Goal: Task Accomplishment & Management: Manage account settings

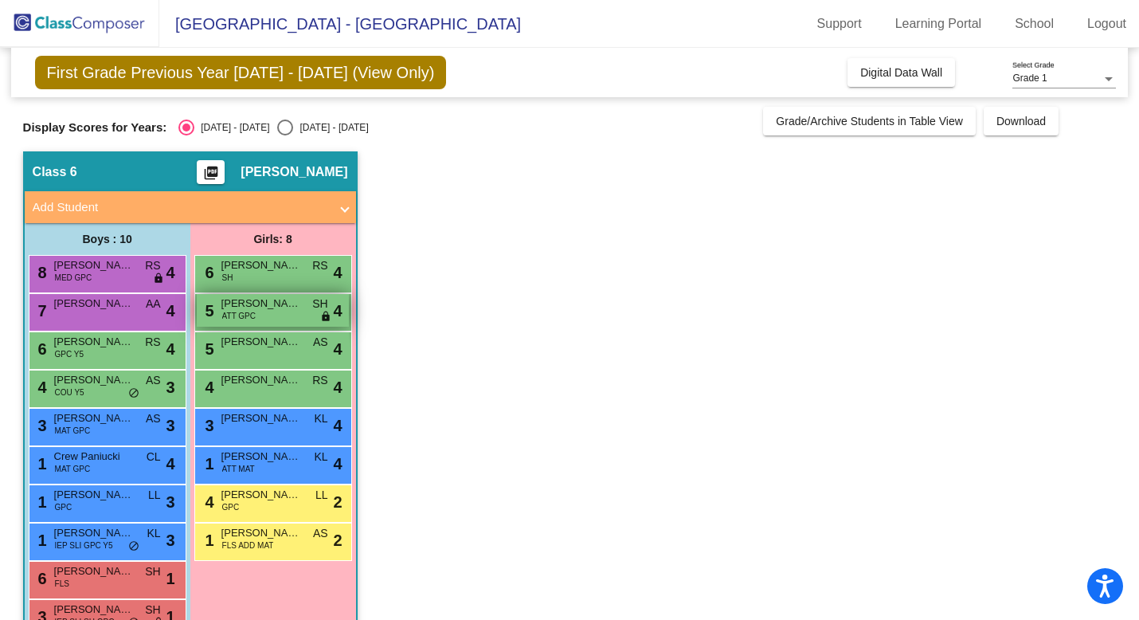
scroll to position [43, 0]
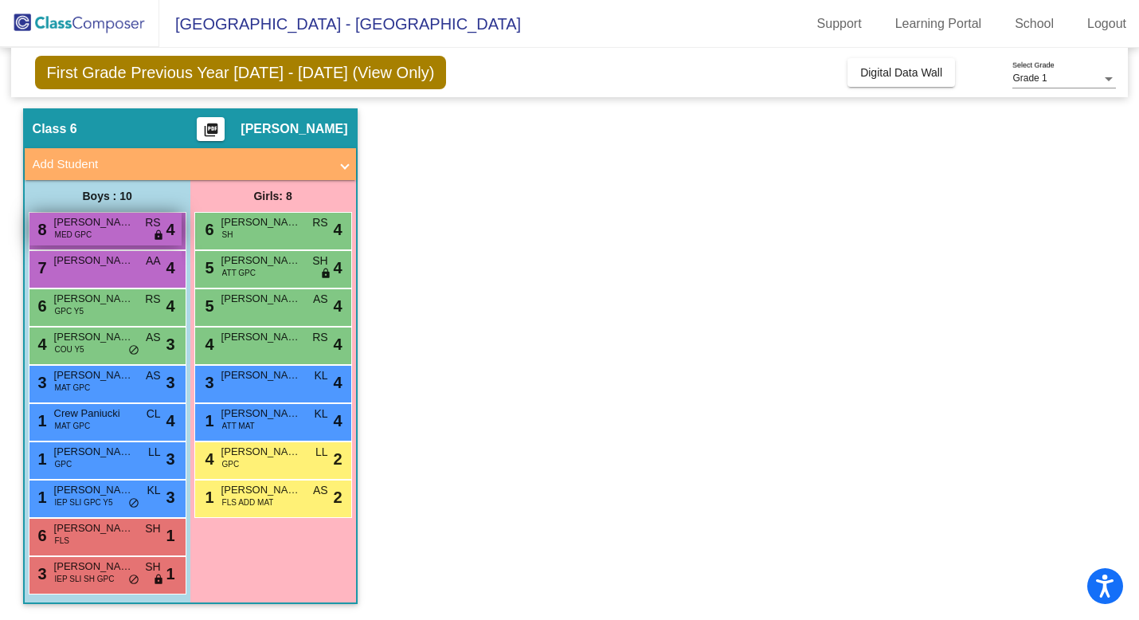
click at [158, 233] on span "lock" at bounding box center [158, 235] width 11 height 13
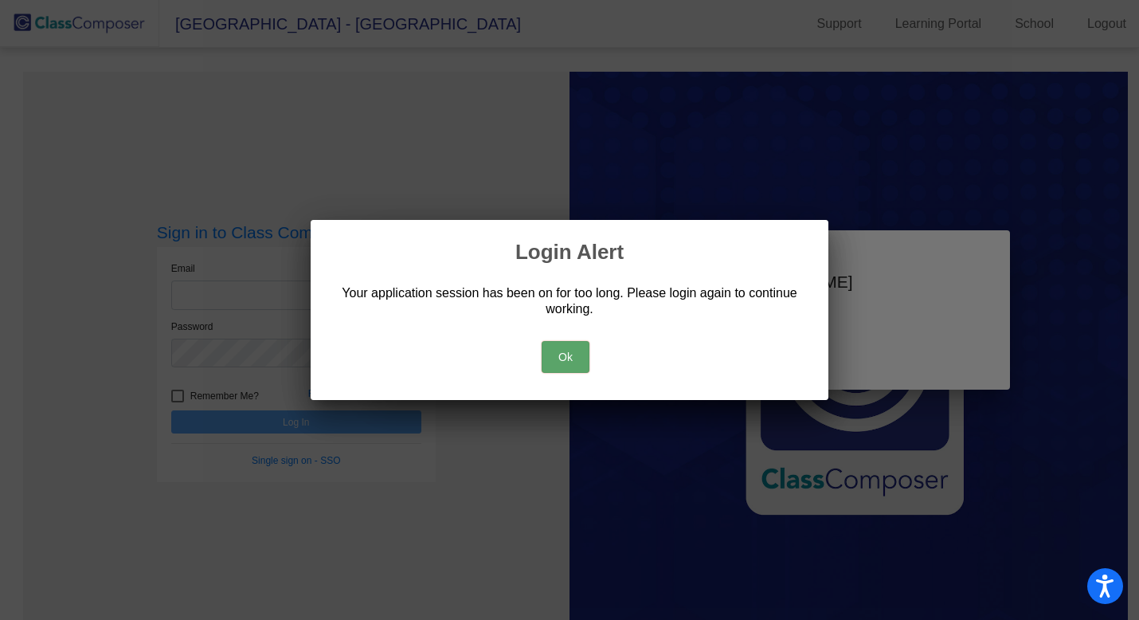
click at [567, 355] on button "Ok" at bounding box center [566, 357] width 48 height 32
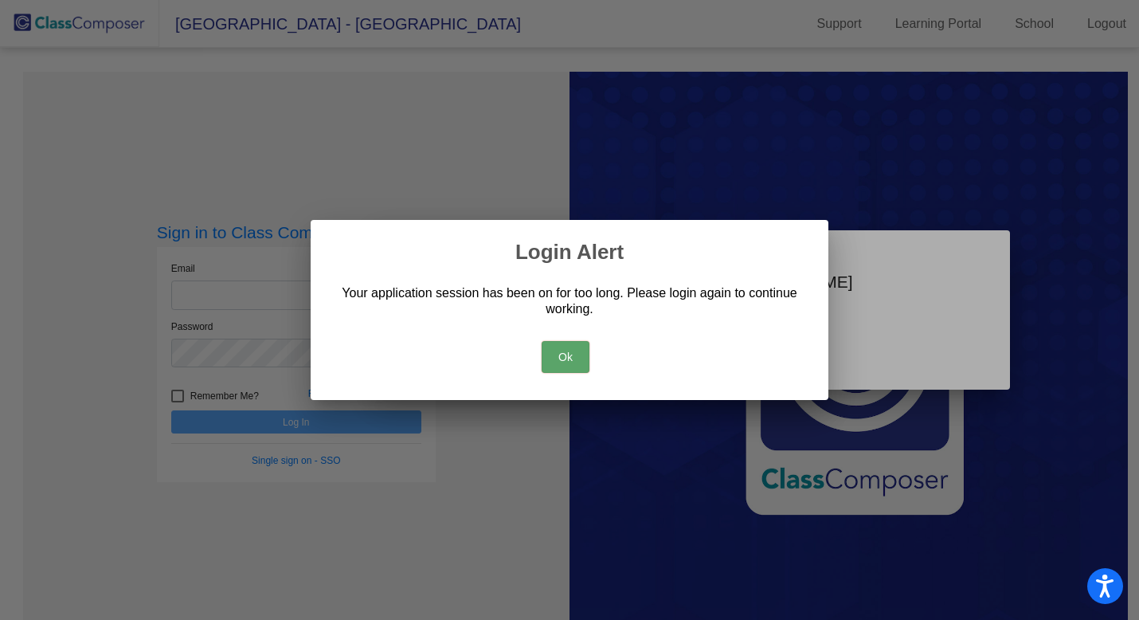
click at [568, 363] on button "Ok" at bounding box center [566, 357] width 48 height 32
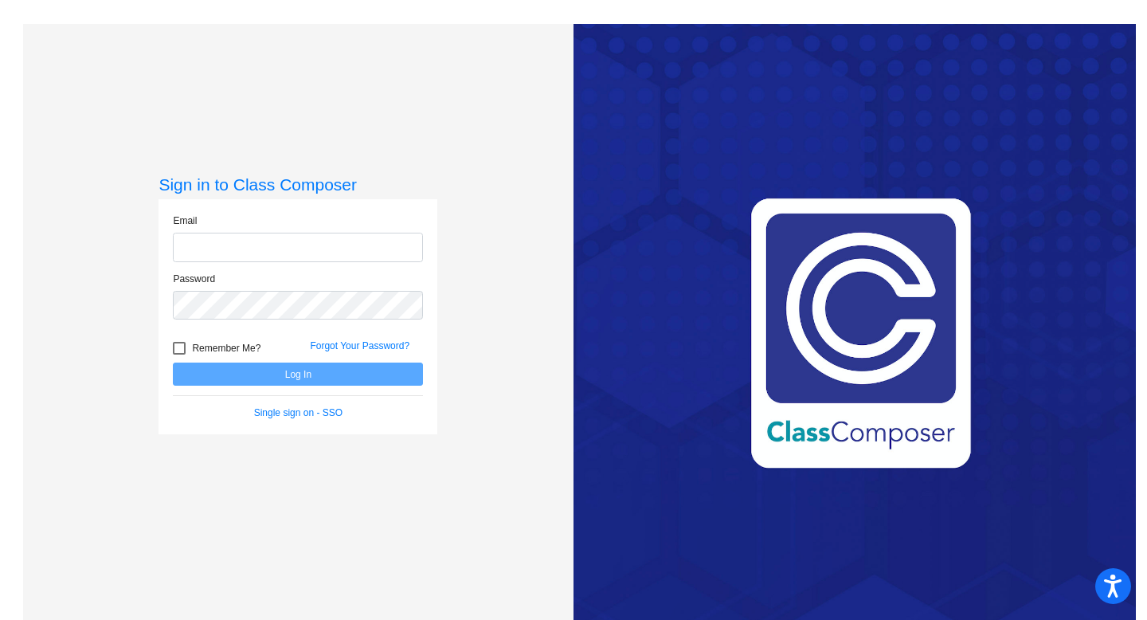
click at [245, 249] on input "email" at bounding box center [298, 247] width 250 height 29
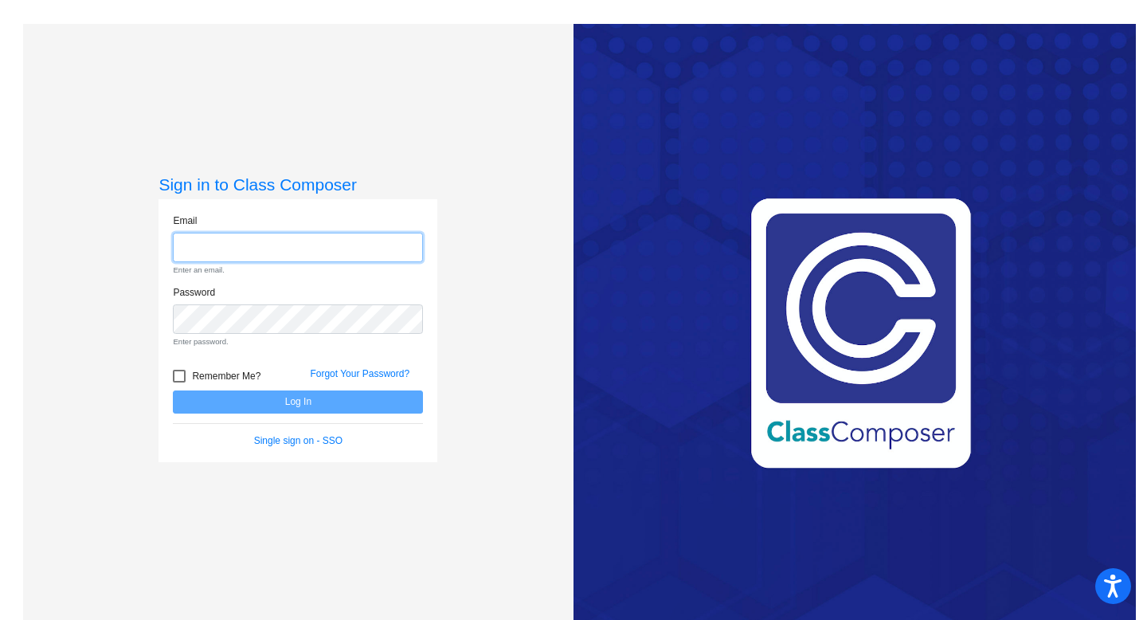
type input "lbradley@lasd.net"
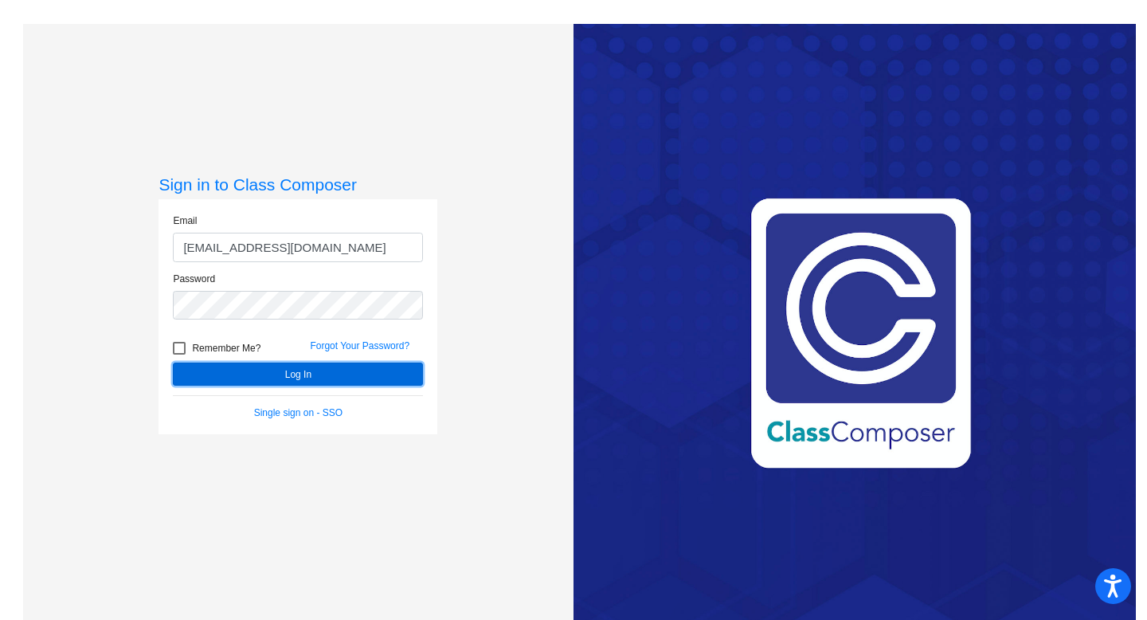
click at [249, 374] on button "Log In" at bounding box center [298, 374] width 250 height 23
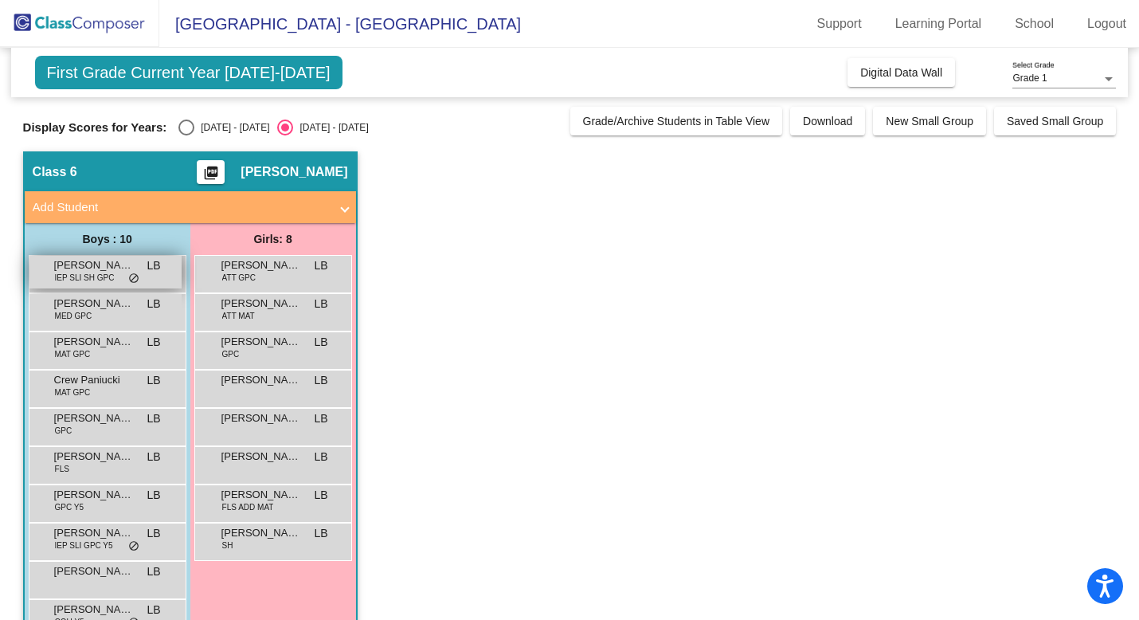
click at [135, 285] on span "do_not_disturb_alt" at bounding box center [133, 278] width 11 height 13
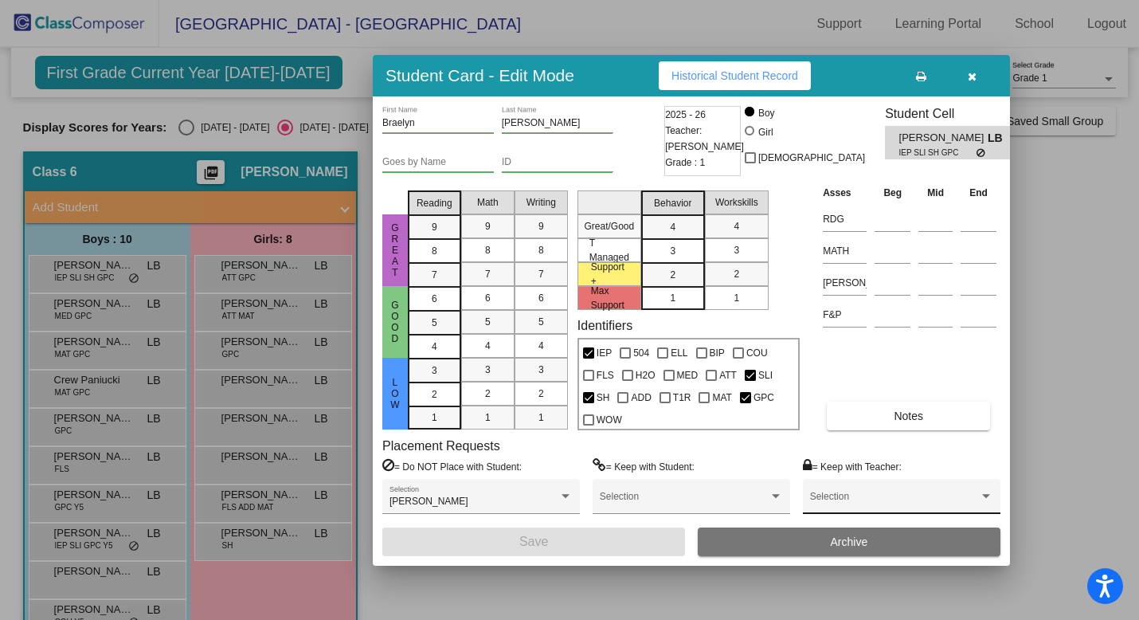
click at [865, 497] on span at bounding box center [894, 501] width 169 height 11
click at [958, 461] on div at bounding box center [569, 310] width 1139 height 620
click at [980, 81] on button "button" at bounding box center [972, 75] width 51 height 29
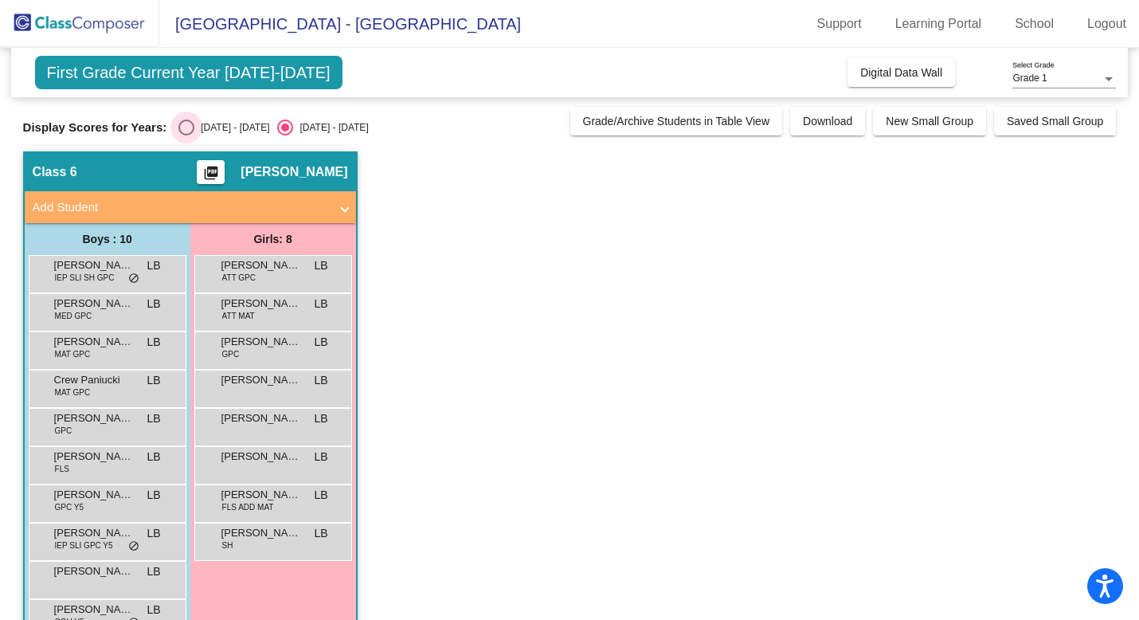
click at [197, 122] on div "[DATE] - [DATE]" at bounding box center [231, 127] width 75 height 14
click at [186, 135] on input "[DATE] - [DATE]" at bounding box center [186, 135] width 1 height 1
radio input "true"
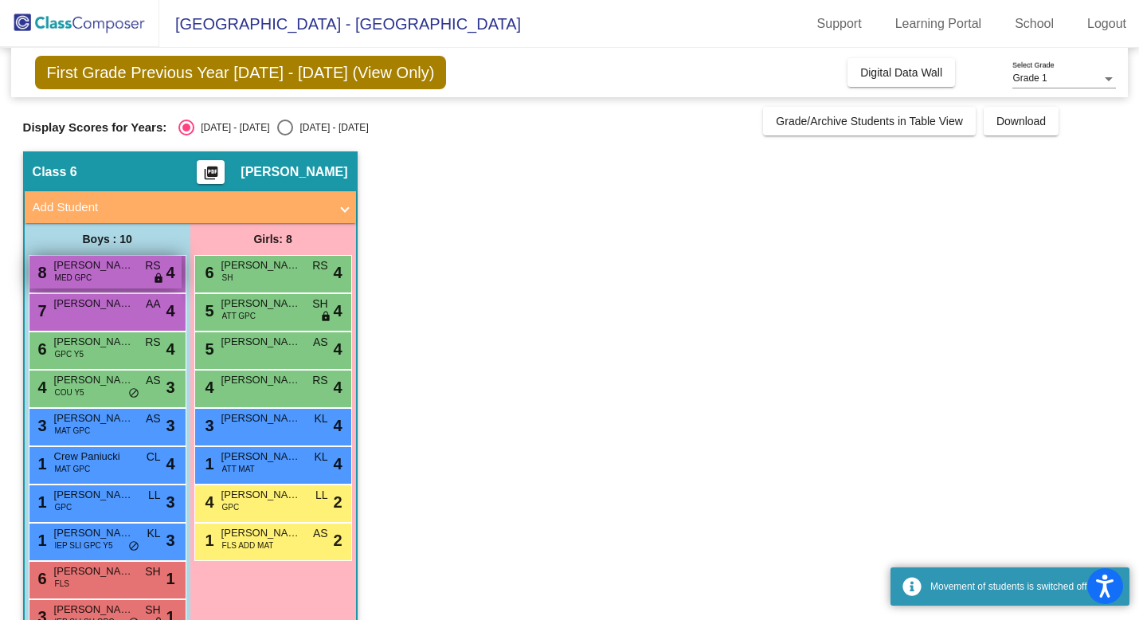
click at [81, 284] on div "8 Carter Long MED GPC RS lock do_not_disturb_alt 4" at bounding box center [105, 272] width 152 height 33
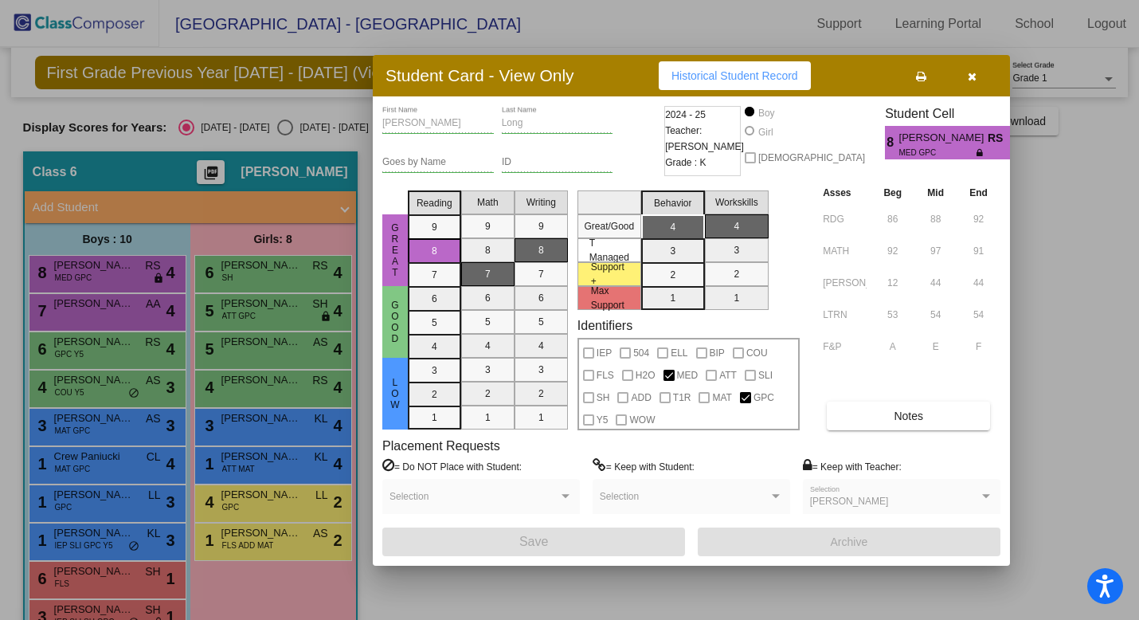
click at [84, 300] on div at bounding box center [569, 310] width 1139 height 620
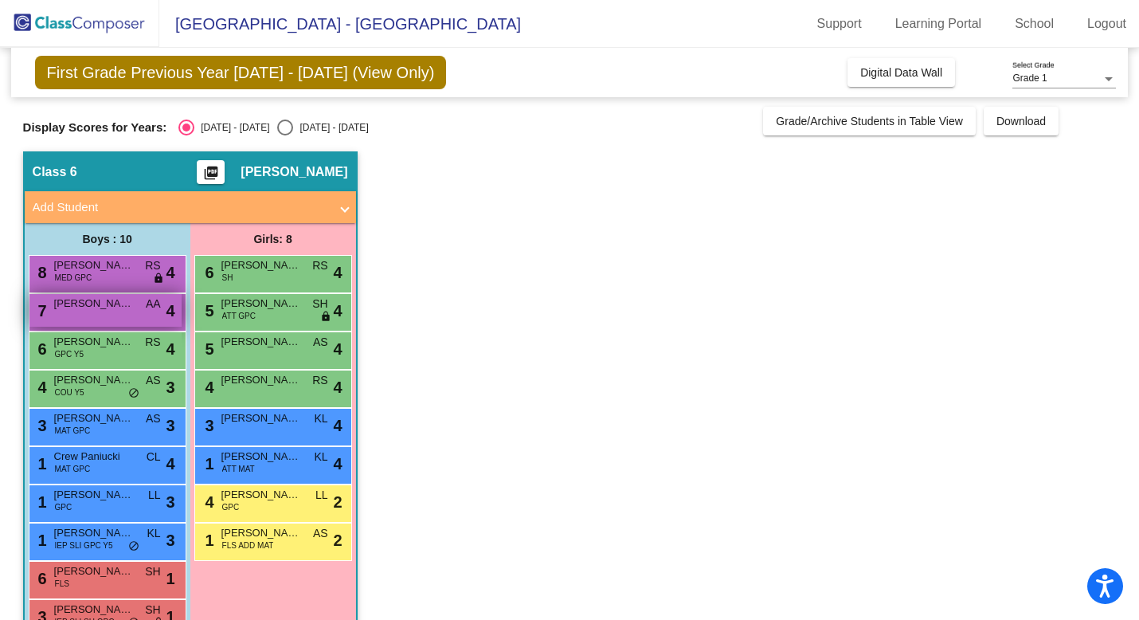
click at [90, 312] on div "7 Lincoln Johnson AA lock do_not_disturb_alt 4" at bounding box center [105, 310] width 152 height 33
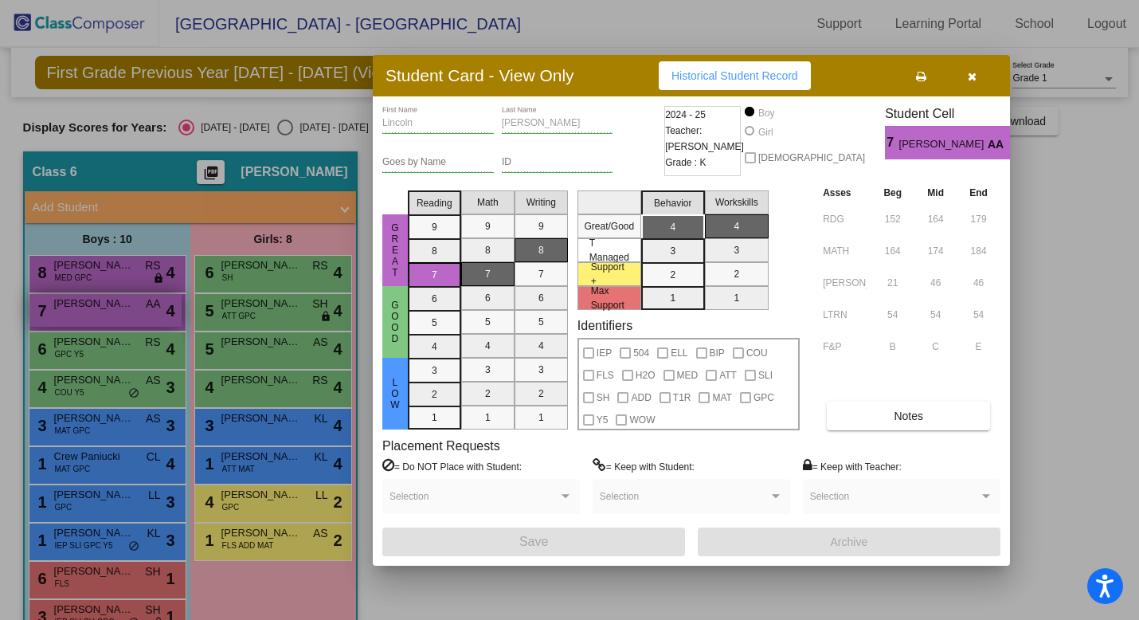
click at [90, 312] on div at bounding box center [569, 310] width 1139 height 620
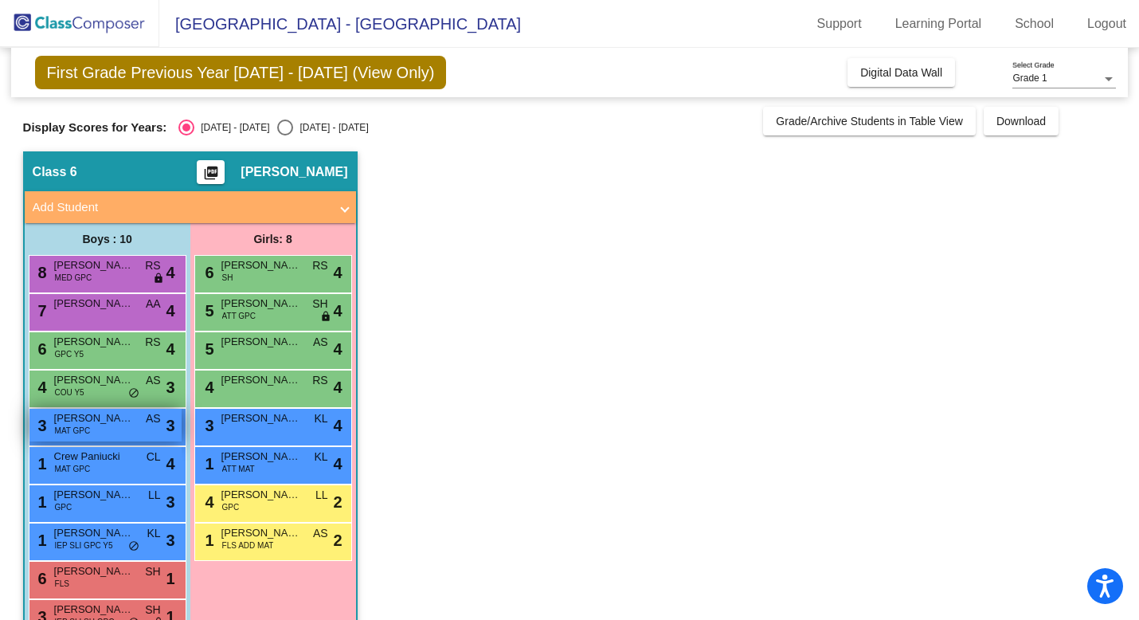
scroll to position [43, 0]
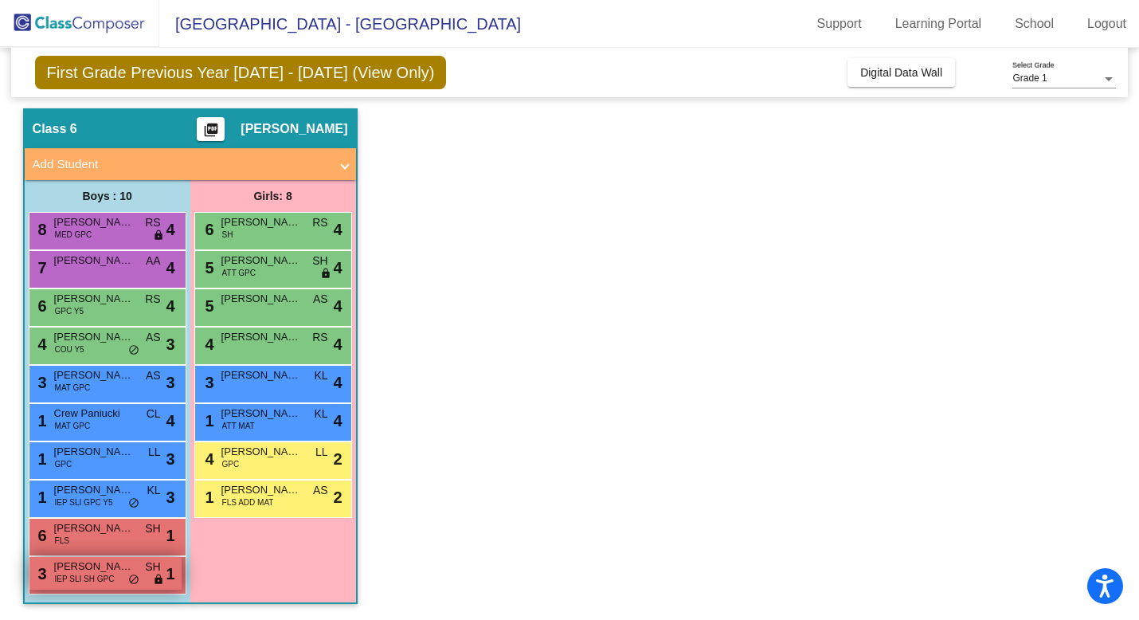
click at [112, 587] on div "3 Braelyn Allen IEP SLI SH GPC SH lock do_not_disturb_alt 1" at bounding box center [105, 573] width 152 height 33
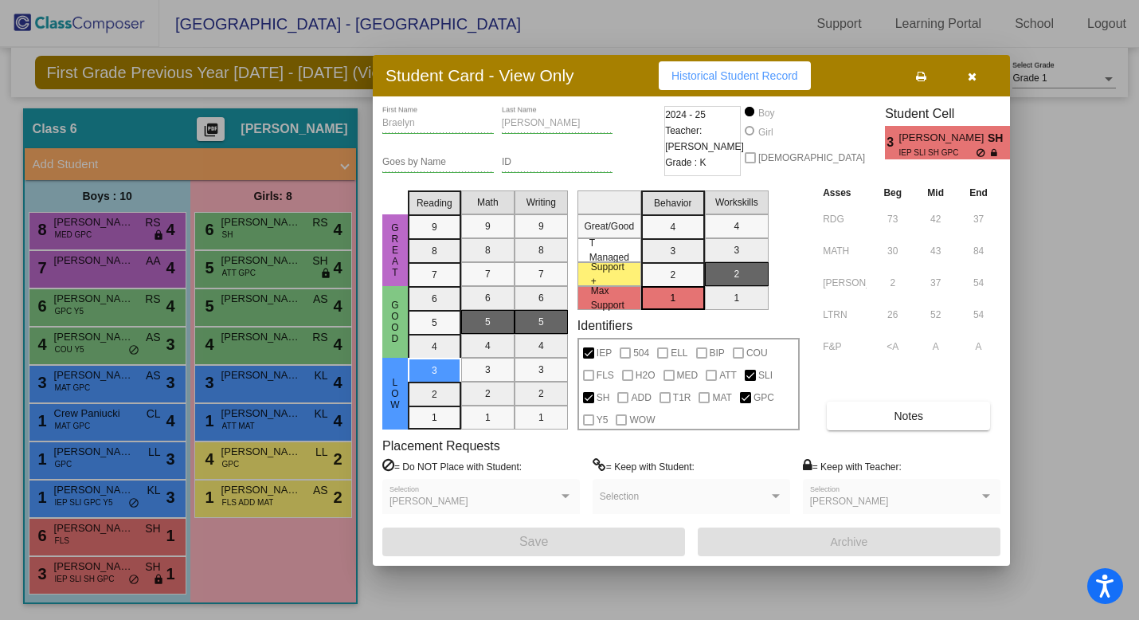
click at [116, 459] on div at bounding box center [569, 310] width 1139 height 620
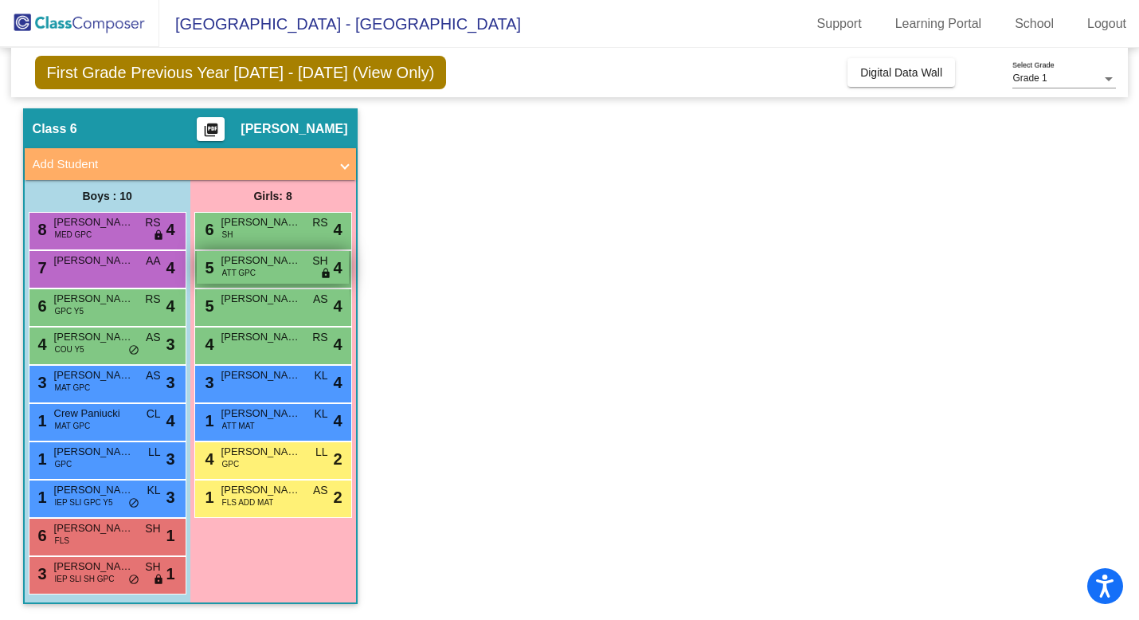
click at [261, 265] on span "[PERSON_NAME]" at bounding box center [262, 261] width 80 height 16
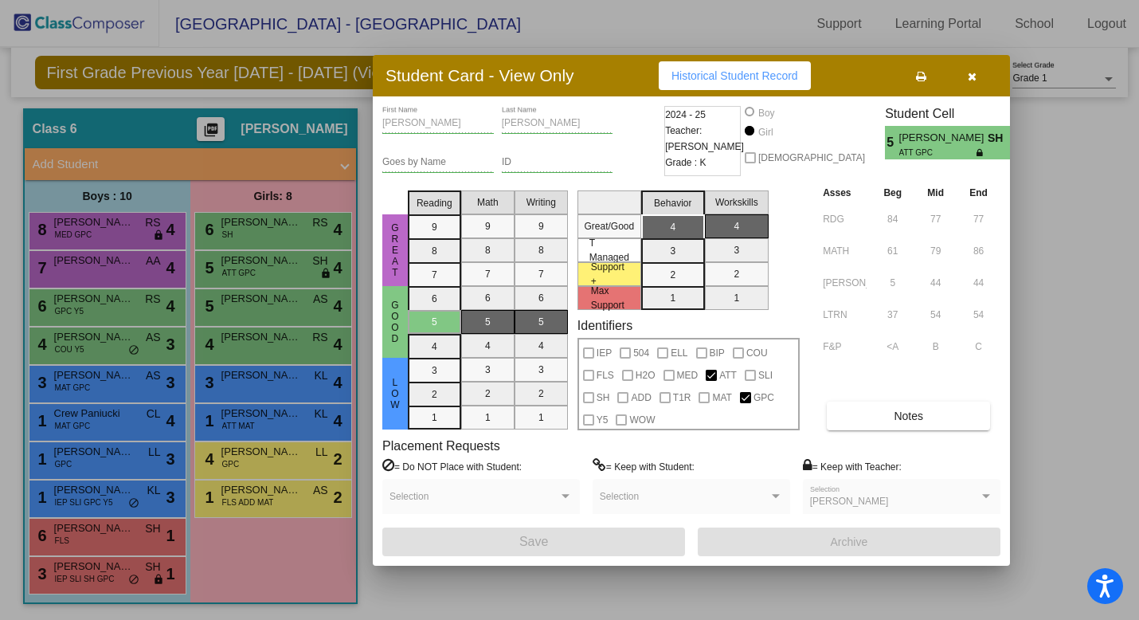
click at [258, 339] on div at bounding box center [569, 310] width 1139 height 620
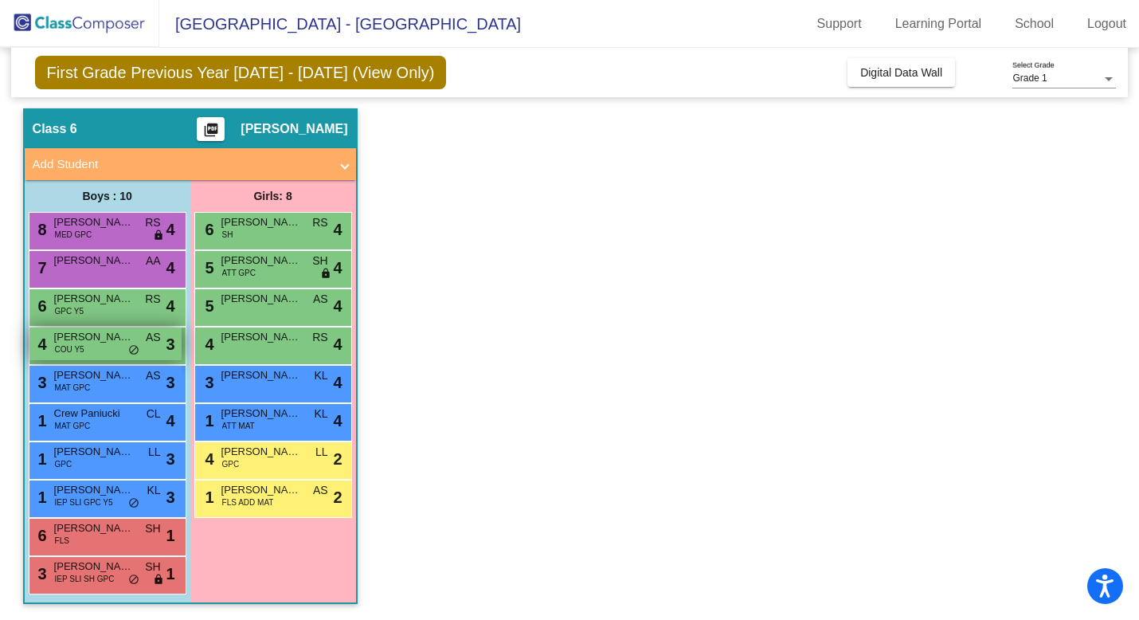
click at [98, 351] on div "4 Nathan Cook COU Y5 AS lock do_not_disturb_alt 3" at bounding box center [105, 343] width 152 height 33
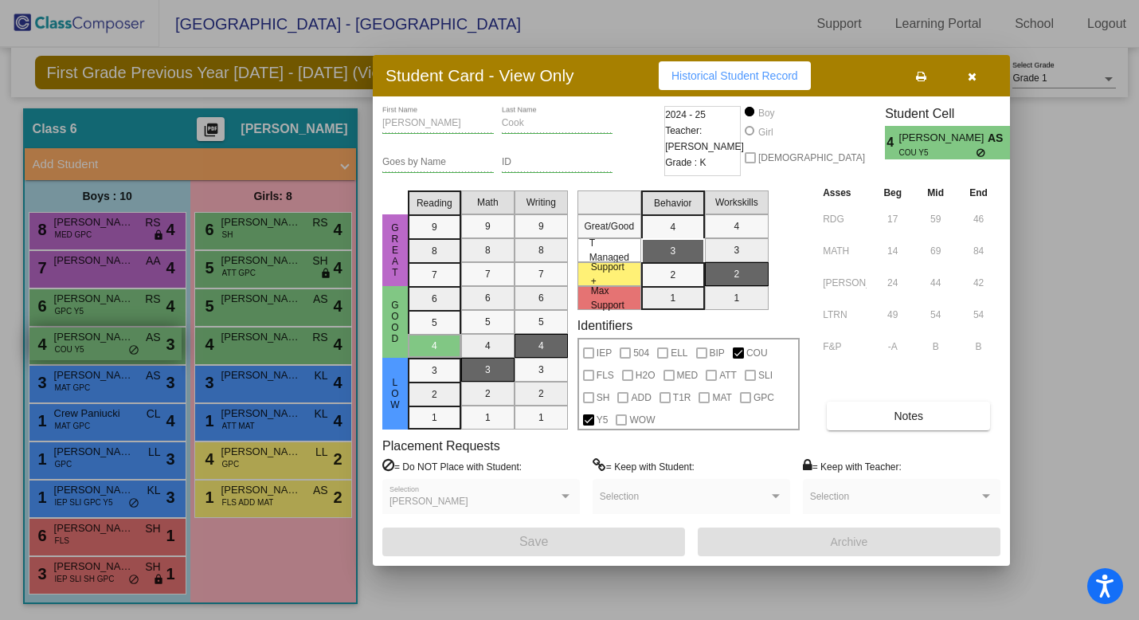
click at [98, 351] on div at bounding box center [569, 310] width 1139 height 620
